Goal: Communication & Community: Answer question/provide support

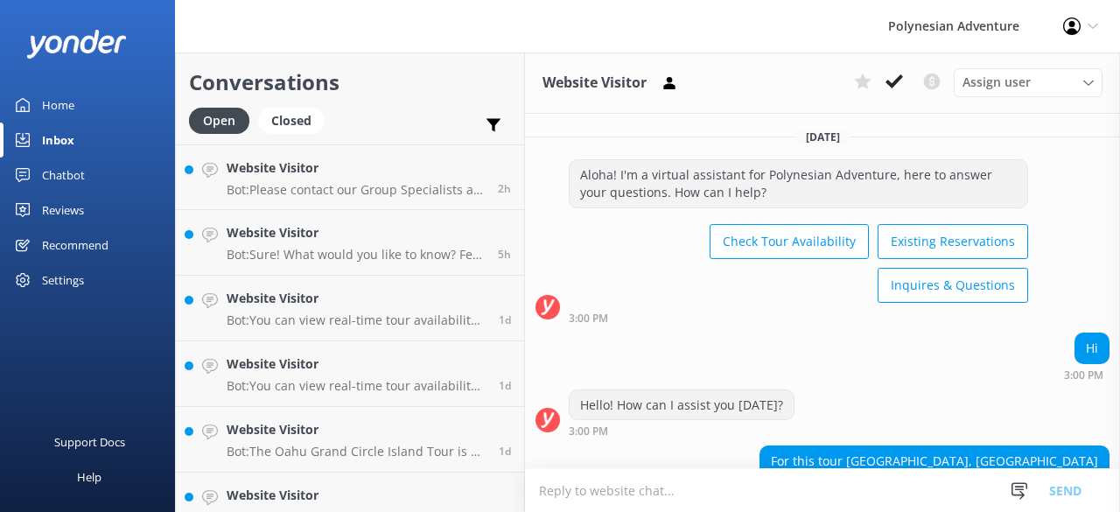
scroll to position [2721, 0]
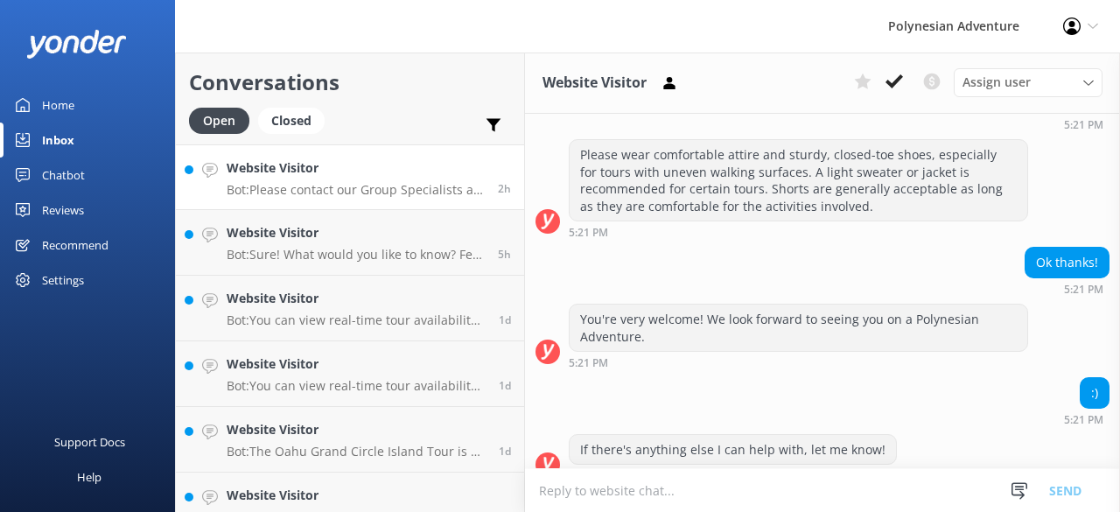
click at [320, 191] on p "Bot: Please contact our Group Specialists at [PHONE_NUMBER] or request a custom…" at bounding box center [356, 190] width 258 height 16
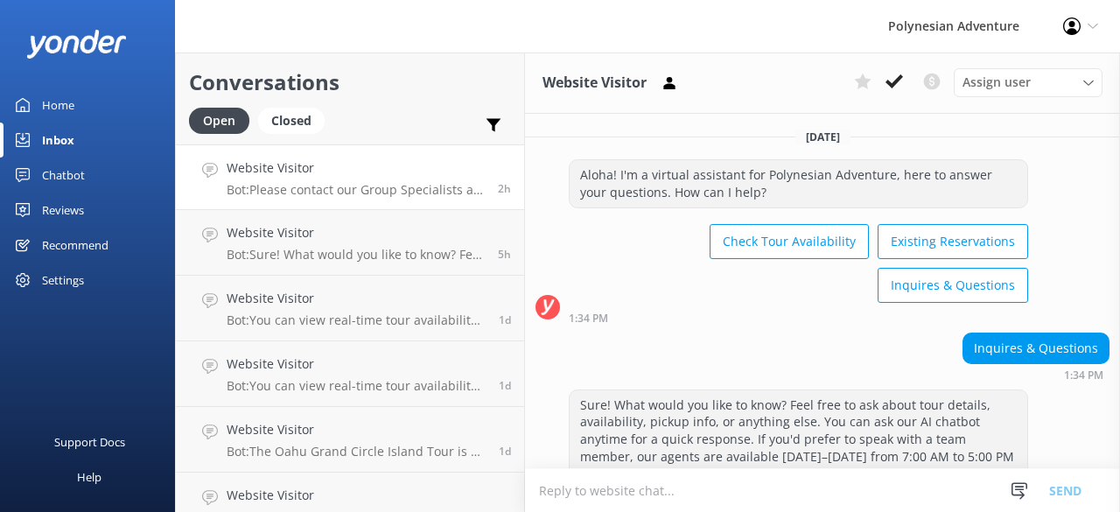
scroll to position [297, 0]
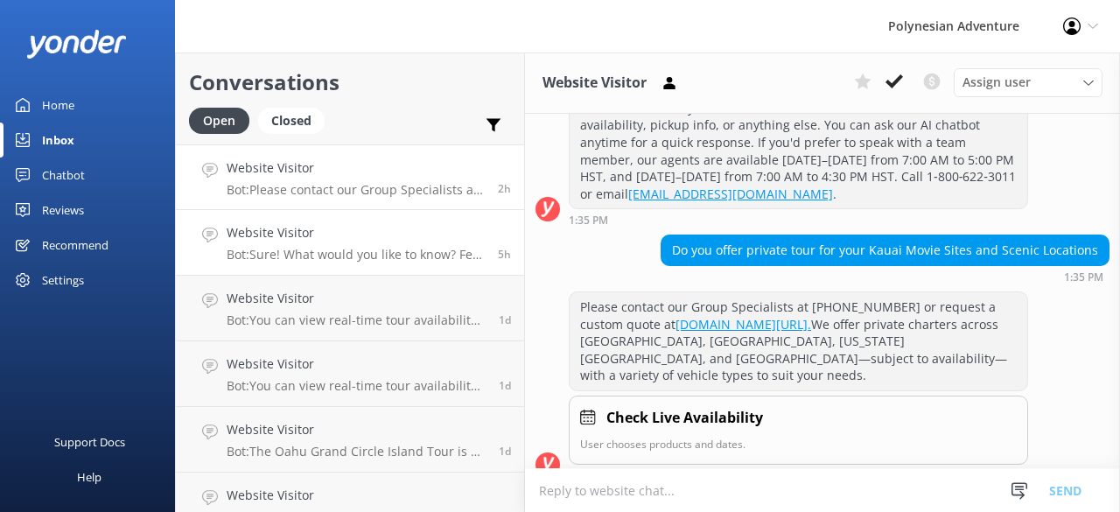
click at [336, 244] on div "Website Visitor Bot: Sure! What would you like to know? Feel free to ask about …" at bounding box center [356, 242] width 258 height 38
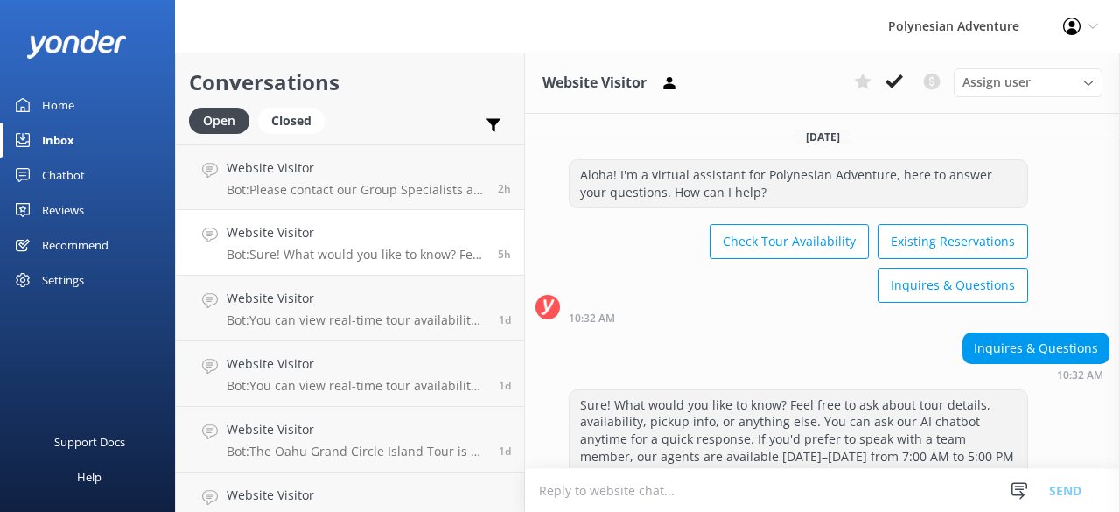
scroll to position [60, 0]
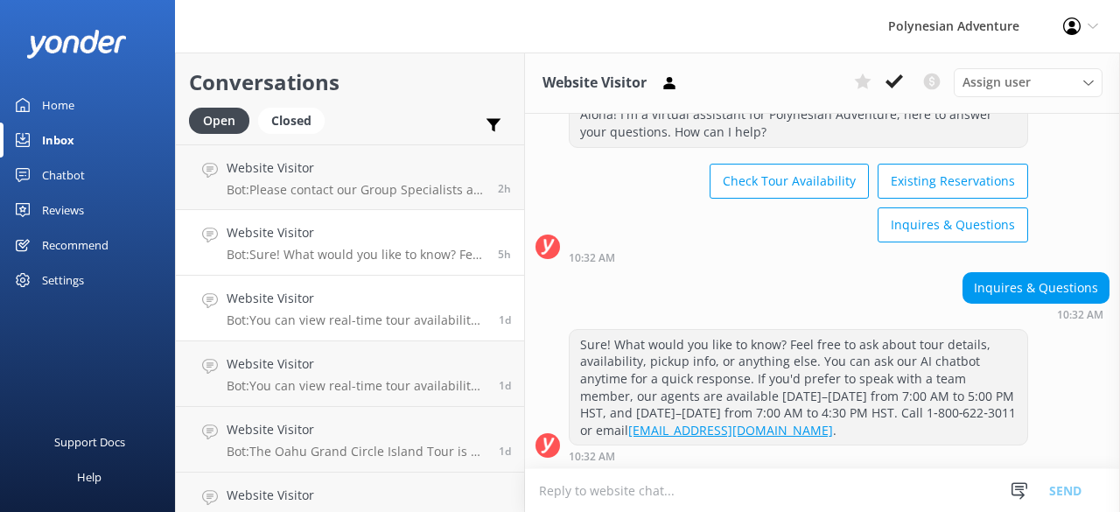
click at [339, 284] on link "Website Visitor Bot: You can view real-time tour availability and book your Pol…" at bounding box center [350, 309] width 348 height 66
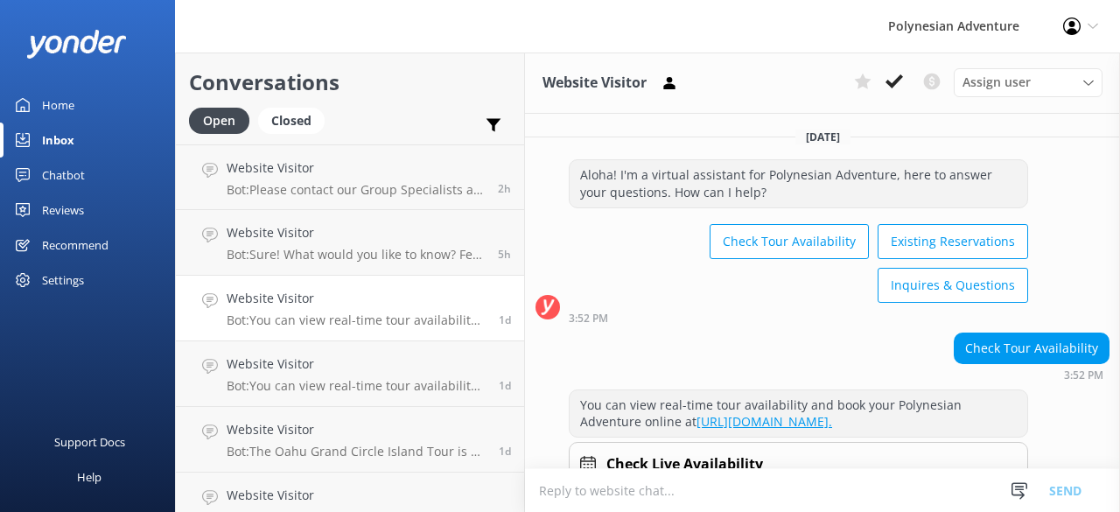
scroll to position [82, 0]
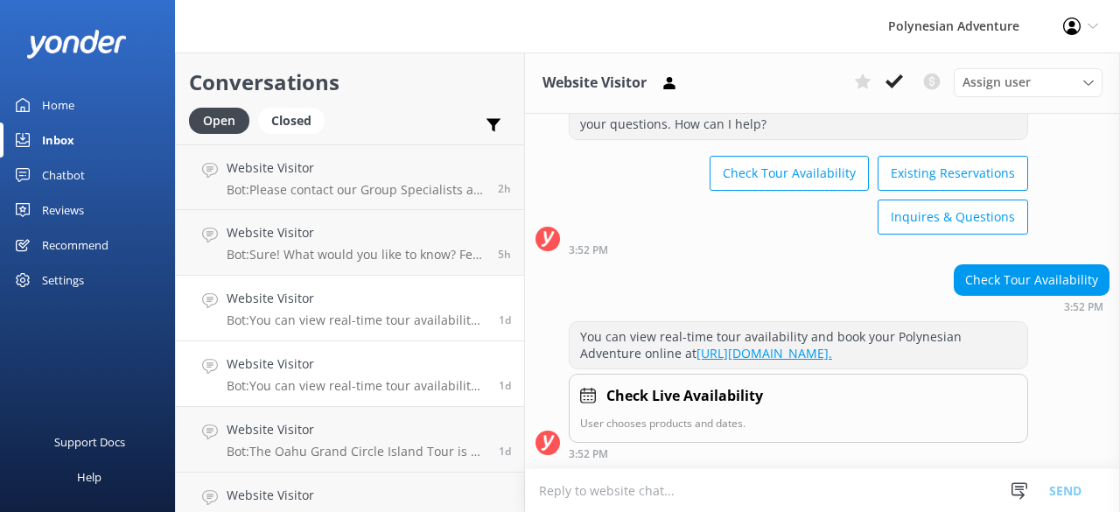
click at [338, 365] on h4 "Website Visitor" at bounding box center [356, 363] width 259 height 19
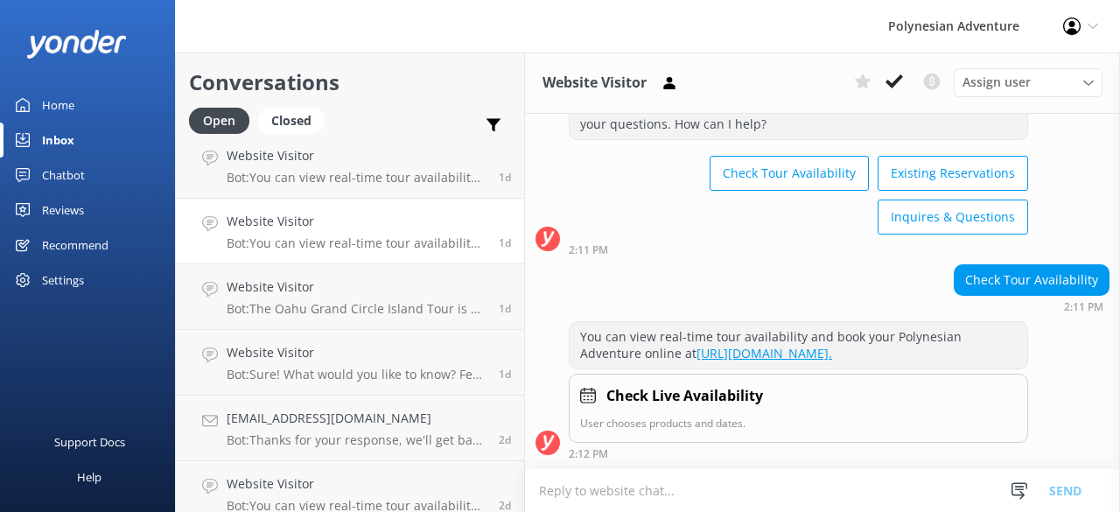
scroll to position [152, 0]
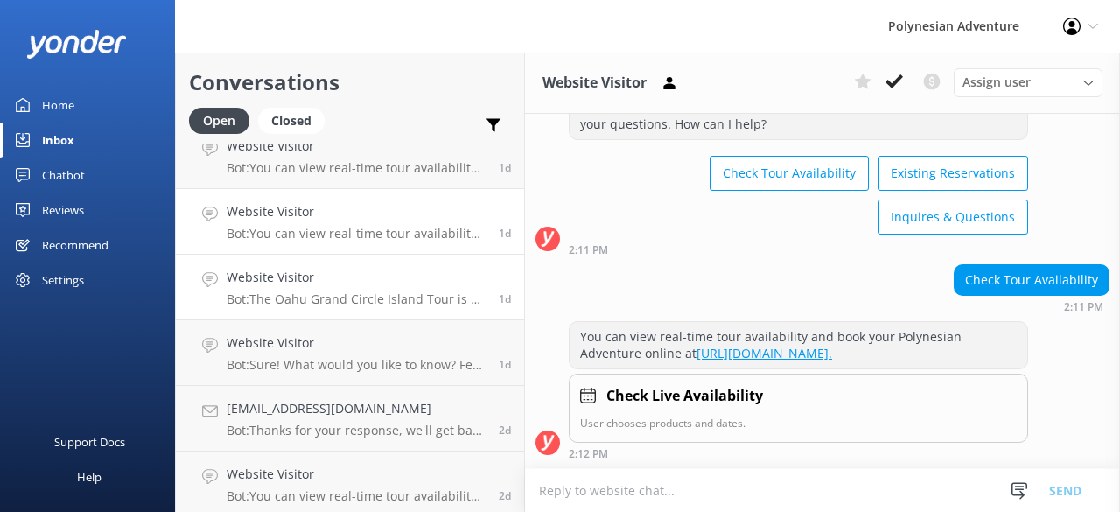
click at [332, 297] on p "Bot: The Oahu Grand Circle Island Tour is a full-day sightseeing adventure that…" at bounding box center [356, 299] width 259 height 16
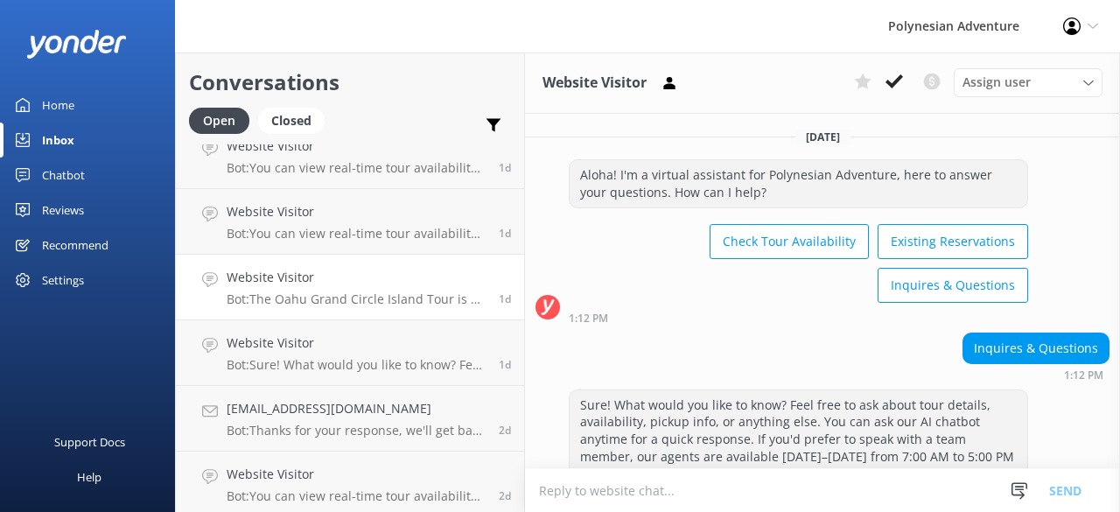
scroll to position [331, 0]
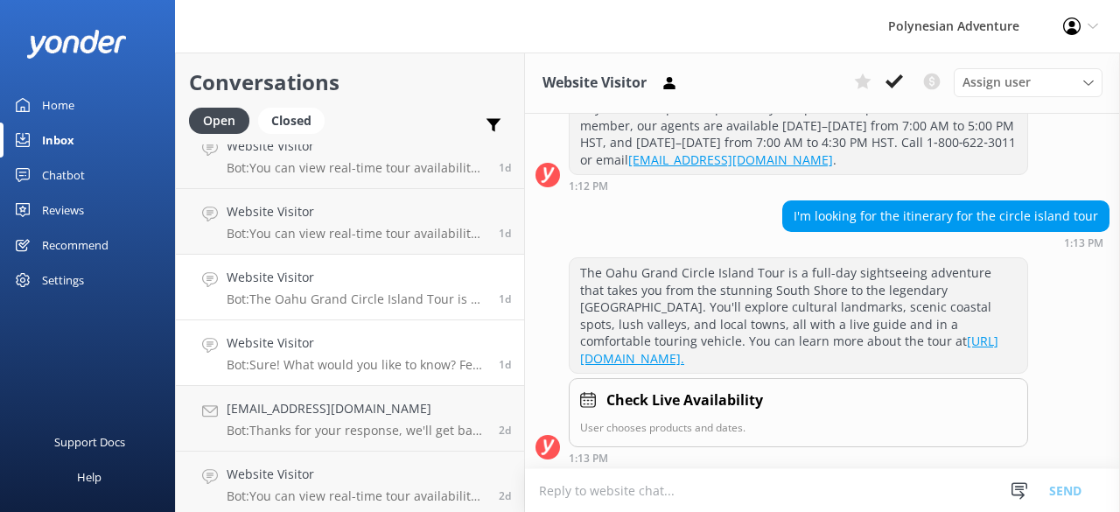
click at [325, 341] on h4 "Website Visitor" at bounding box center [356, 342] width 259 height 19
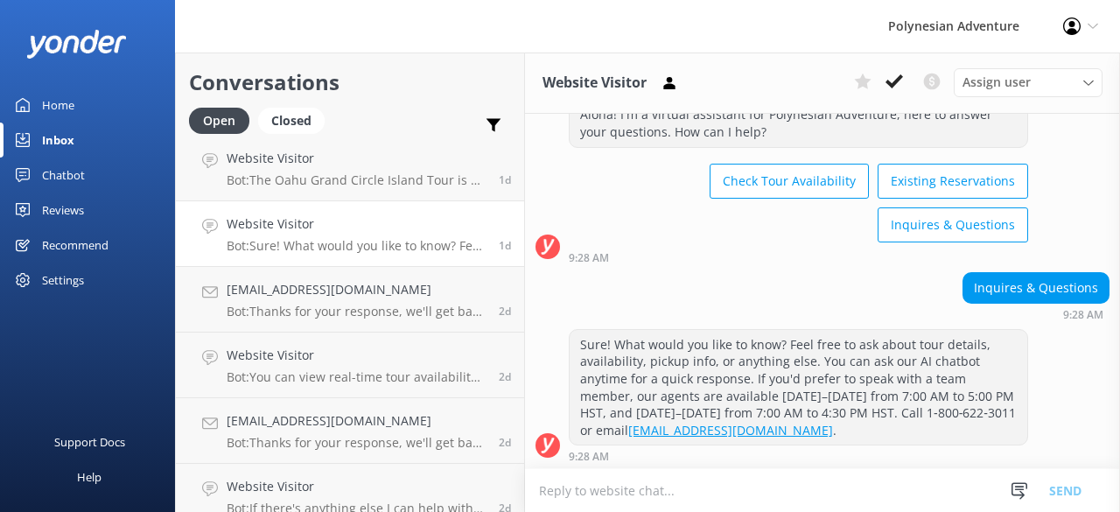
scroll to position [272, 0]
click at [324, 309] on p "Bot: Thanks for your response, we'll get back to you as soon as we can during o…" at bounding box center [356, 311] width 259 height 16
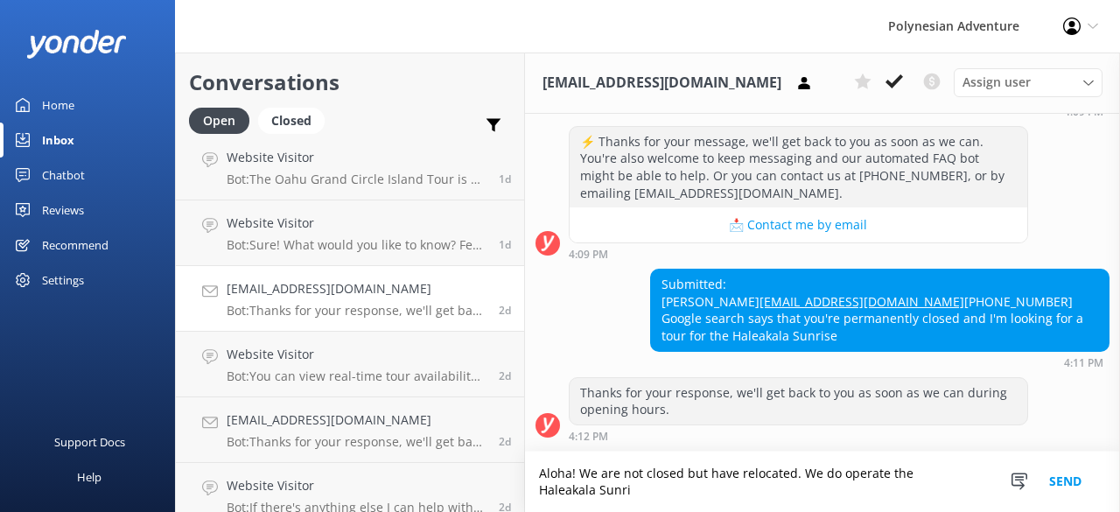
scroll to position [311, 0]
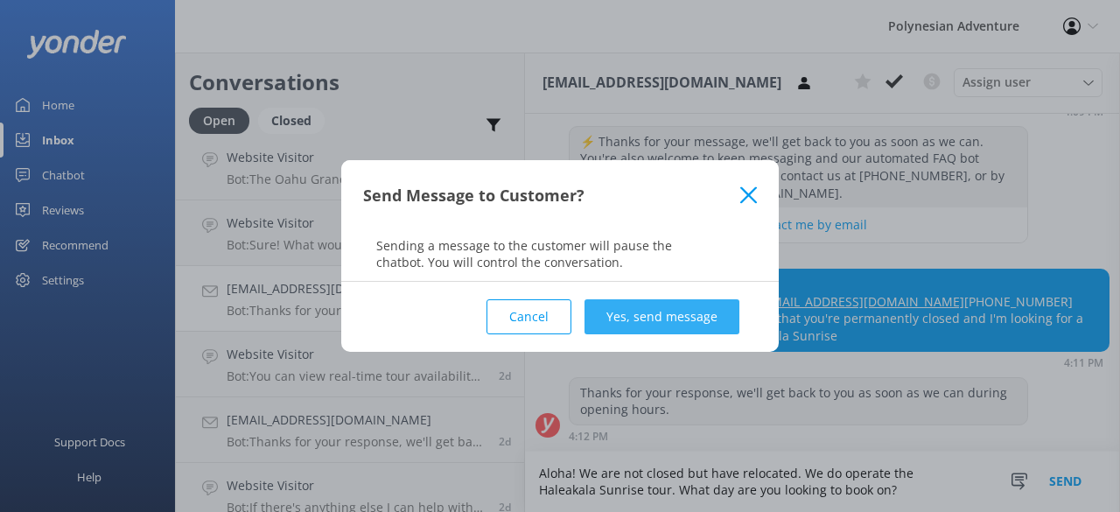
type textarea "Aloha! We are not closed but have relocated. We do operate the Haleakala Sunris…"
click at [667, 304] on button "Yes, send message" at bounding box center [661, 316] width 155 height 35
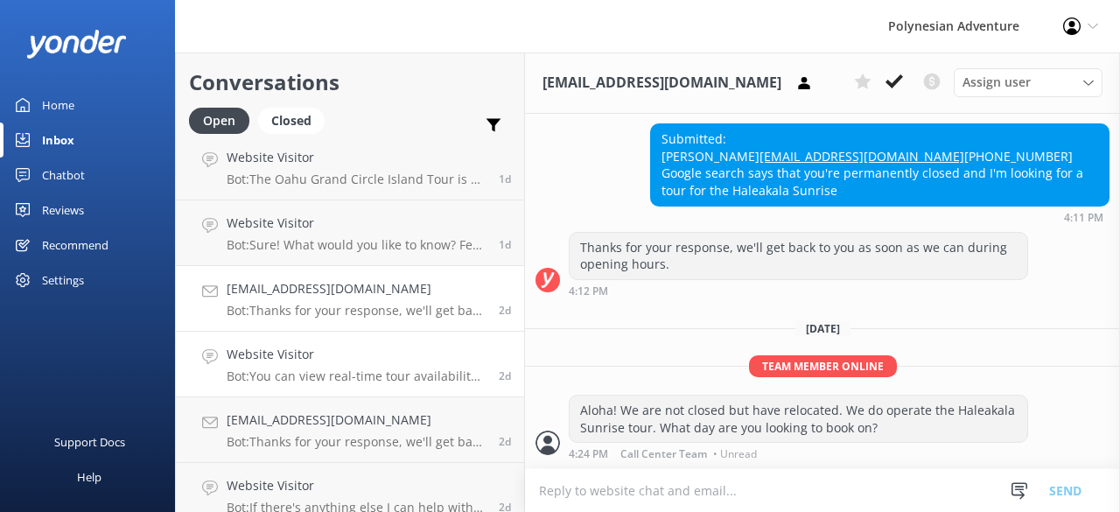
scroll to position [550, 0]
